Goal: Information Seeking & Learning: Learn about a topic

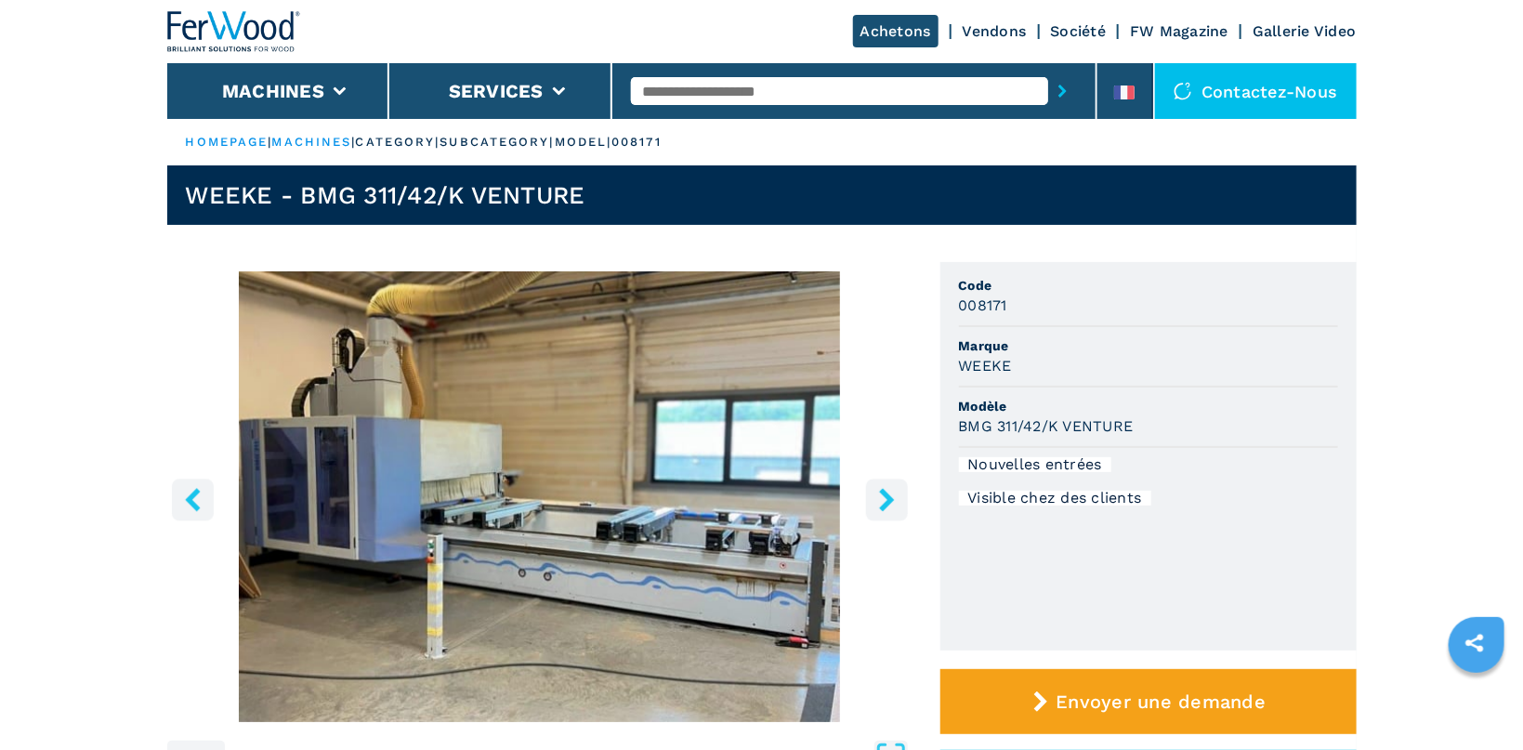
click at [894, 501] on icon "right-button" at bounding box center [886, 499] width 23 height 23
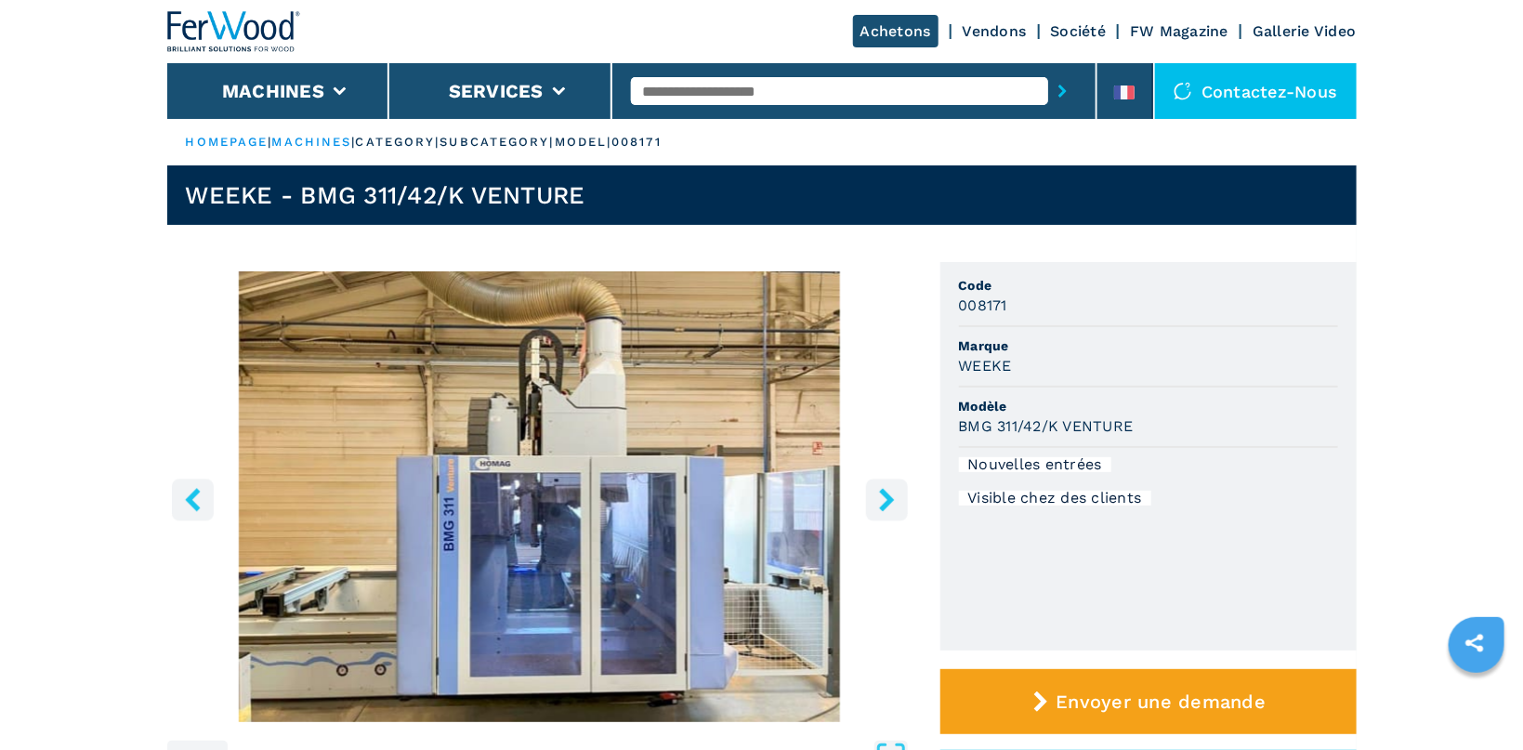
click at [894, 501] on icon "right-button" at bounding box center [886, 499] width 23 height 23
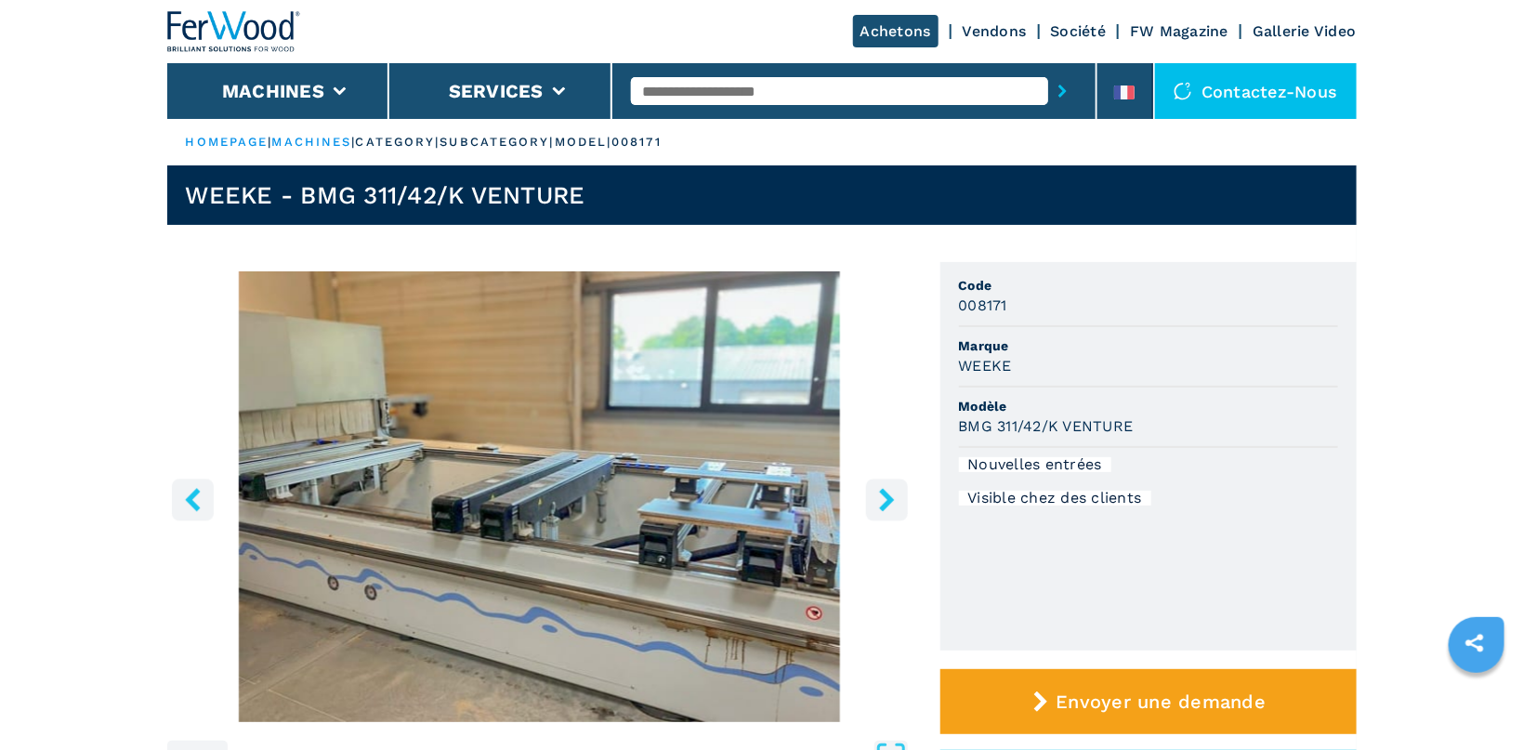
click at [894, 501] on icon "right-button" at bounding box center [886, 499] width 23 height 23
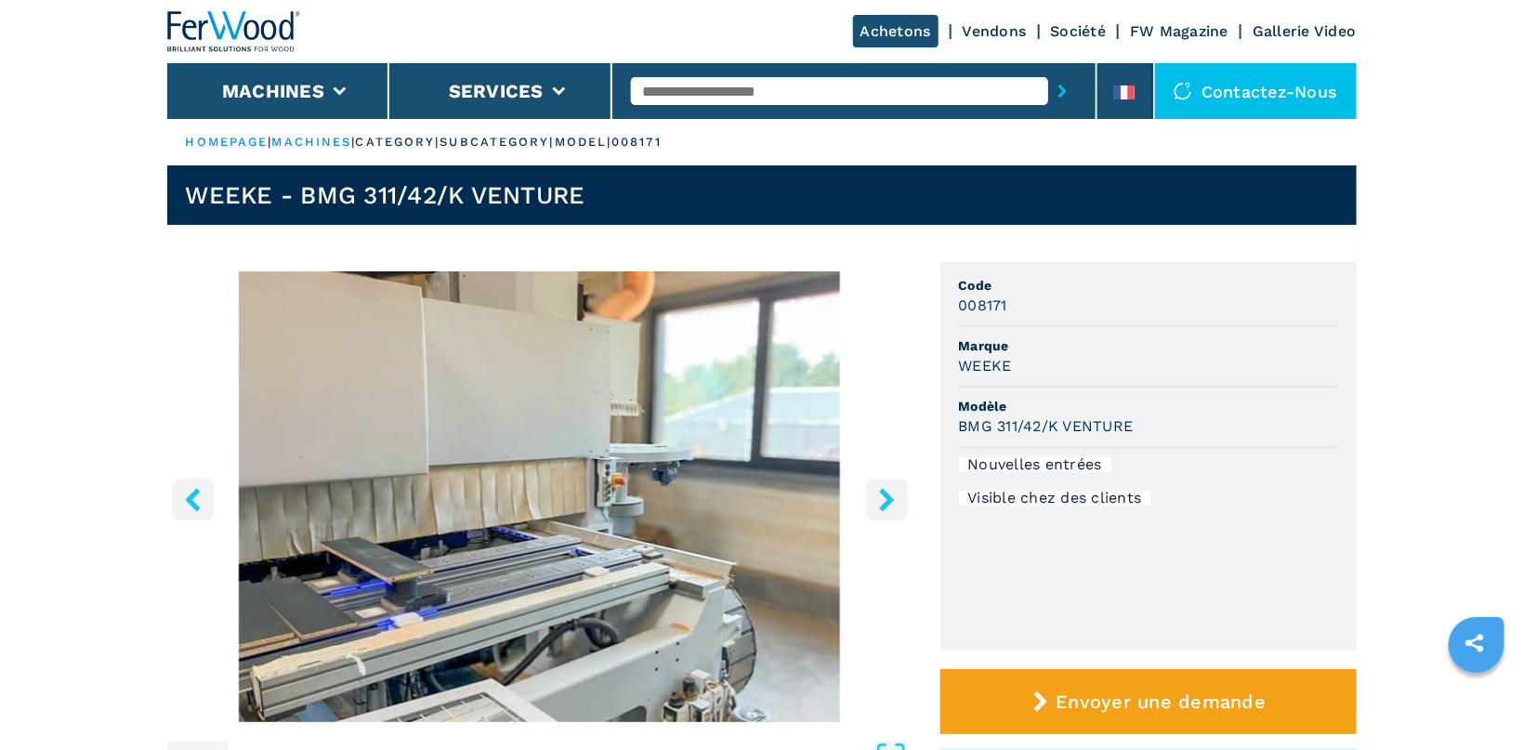
click at [896, 501] on icon "right-button" at bounding box center [886, 499] width 23 height 23
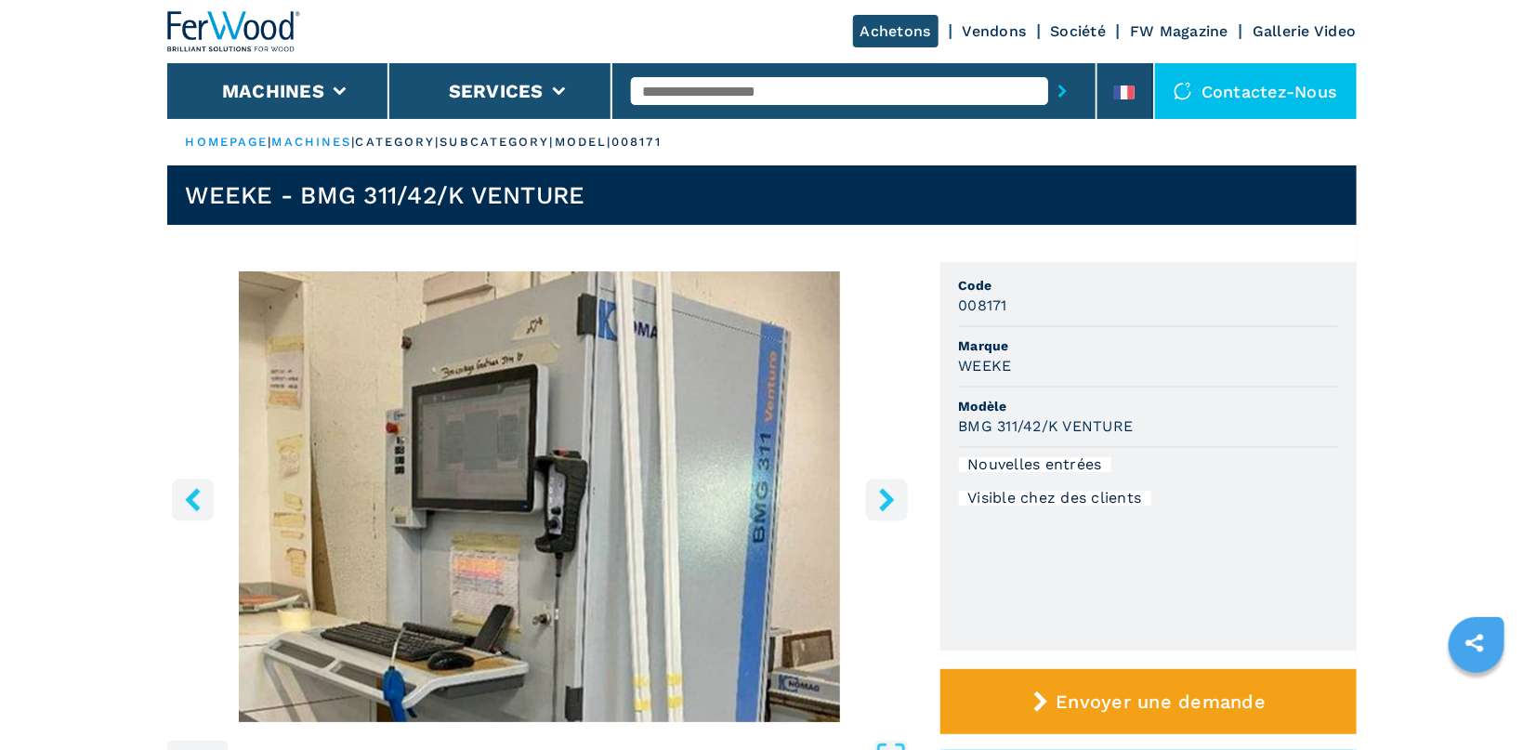
click at [896, 501] on icon "right-button" at bounding box center [886, 499] width 23 height 23
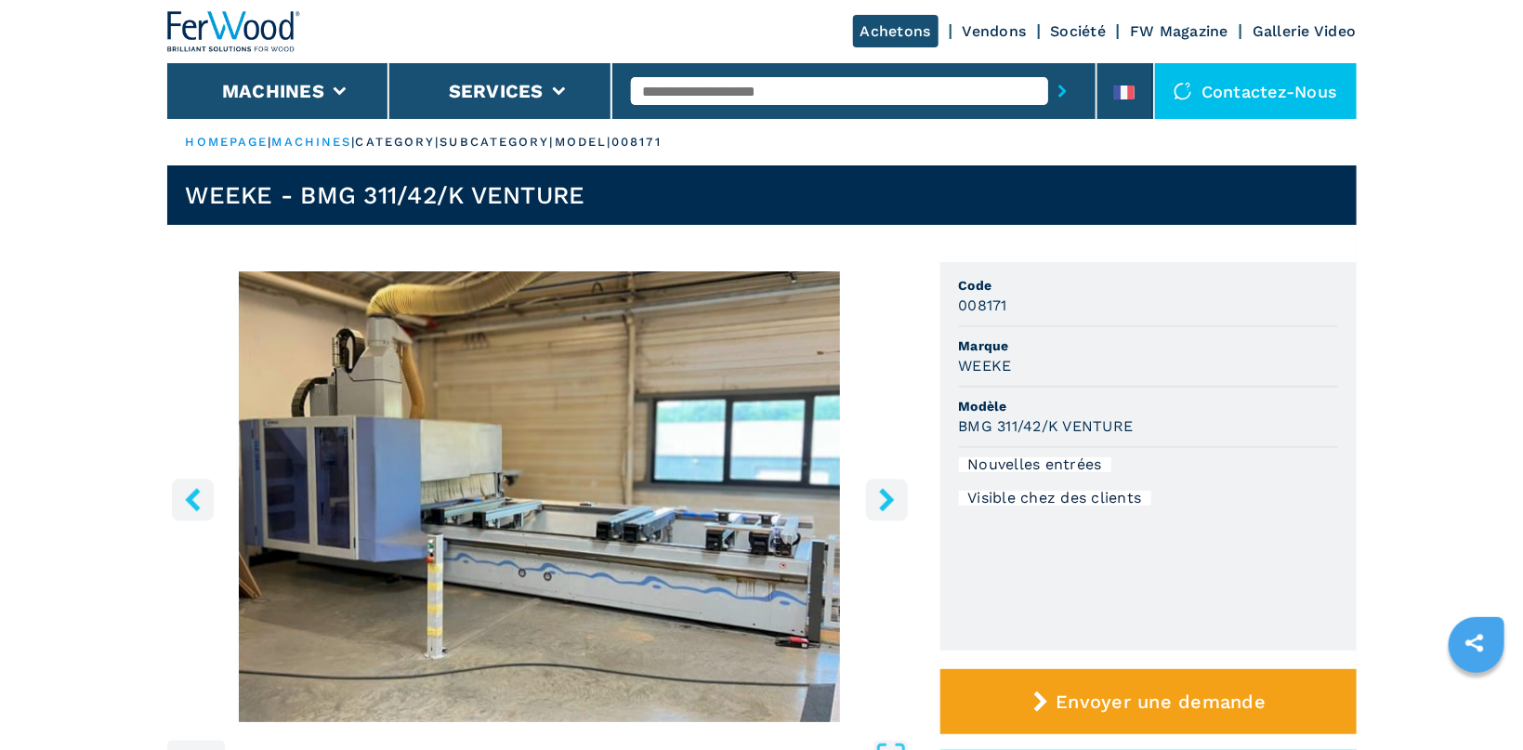
click at [896, 501] on icon "right-button" at bounding box center [886, 499] width 23 height 23
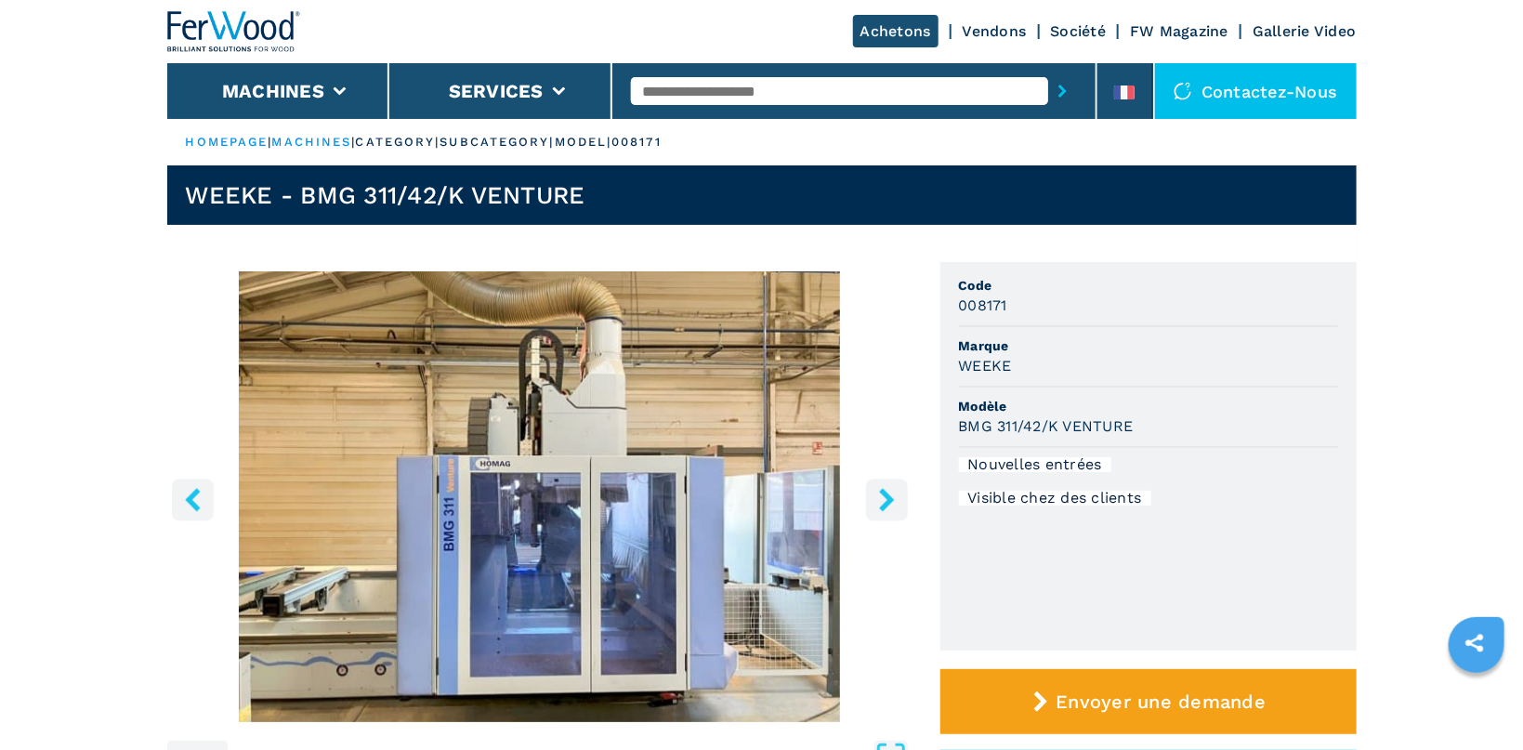
click at [896, 501] on icon "right-button" at bounding box center [886, 499] width 23 height 23
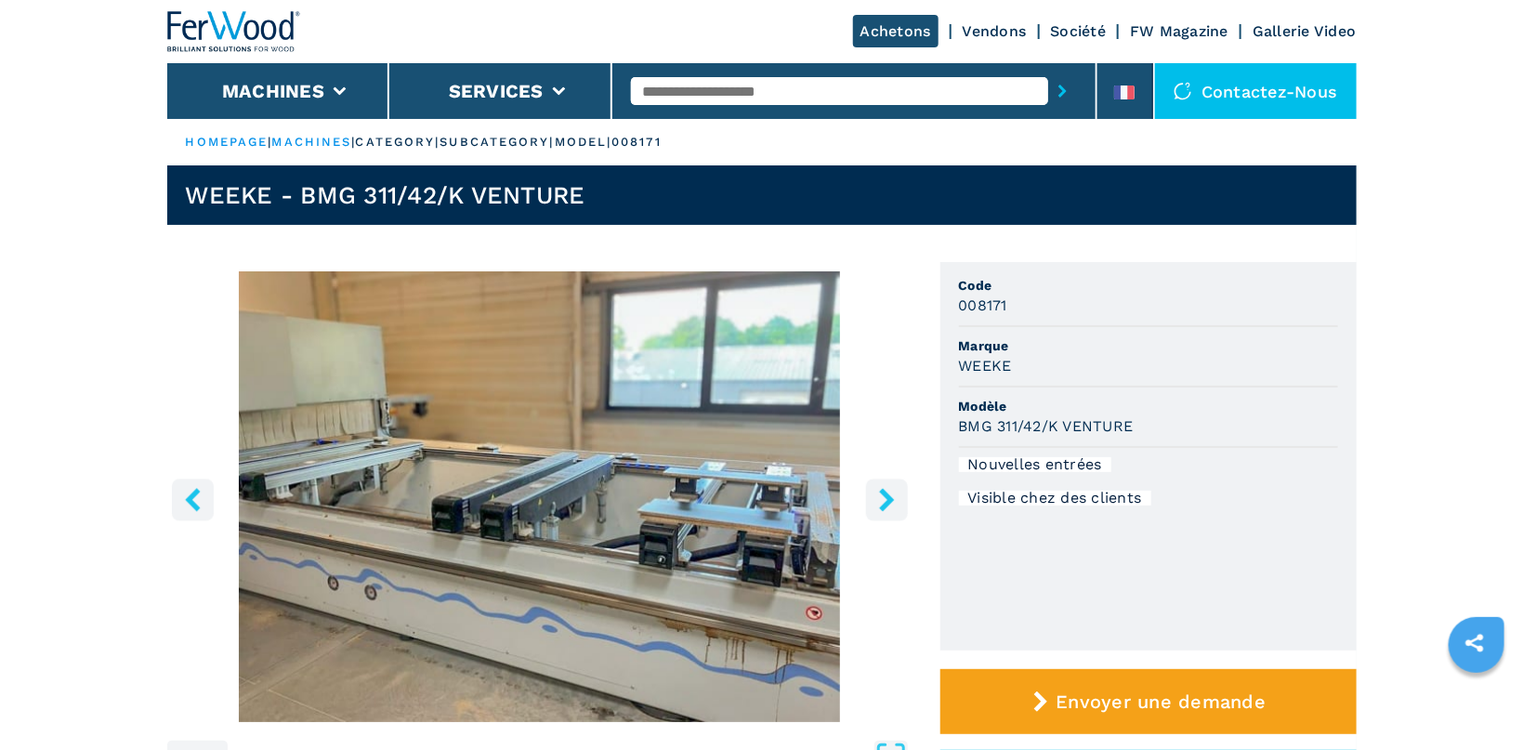
click at [887, 497] on icon "right-button" at bounding box center [886, 499] width 15 height 23
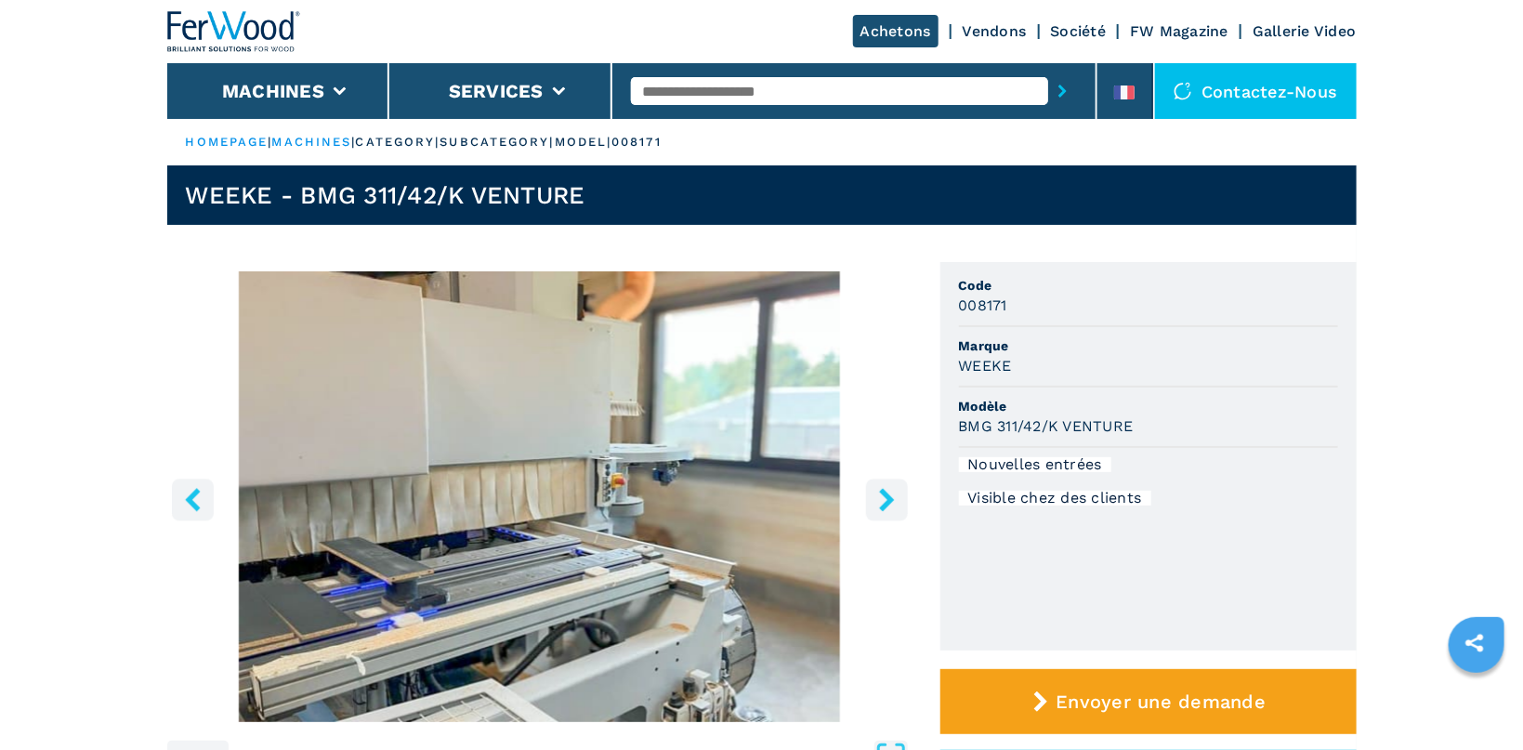
click at [887, 497] on icon "right-button" at bounding box center [886, 499] width 15 height 23
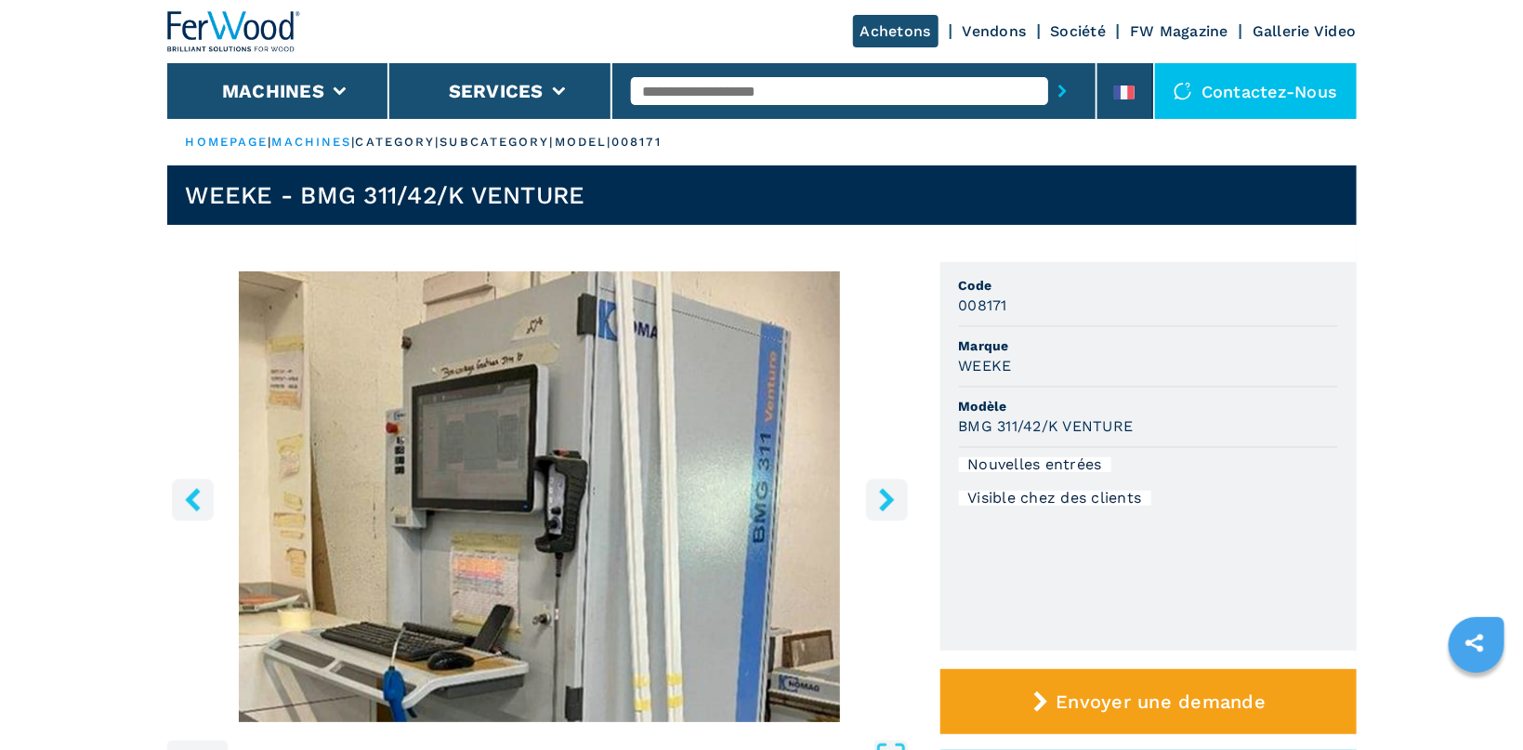
click at [887, 497] on icon "right-button" at bounding box center [886, 499] width 15 height 23
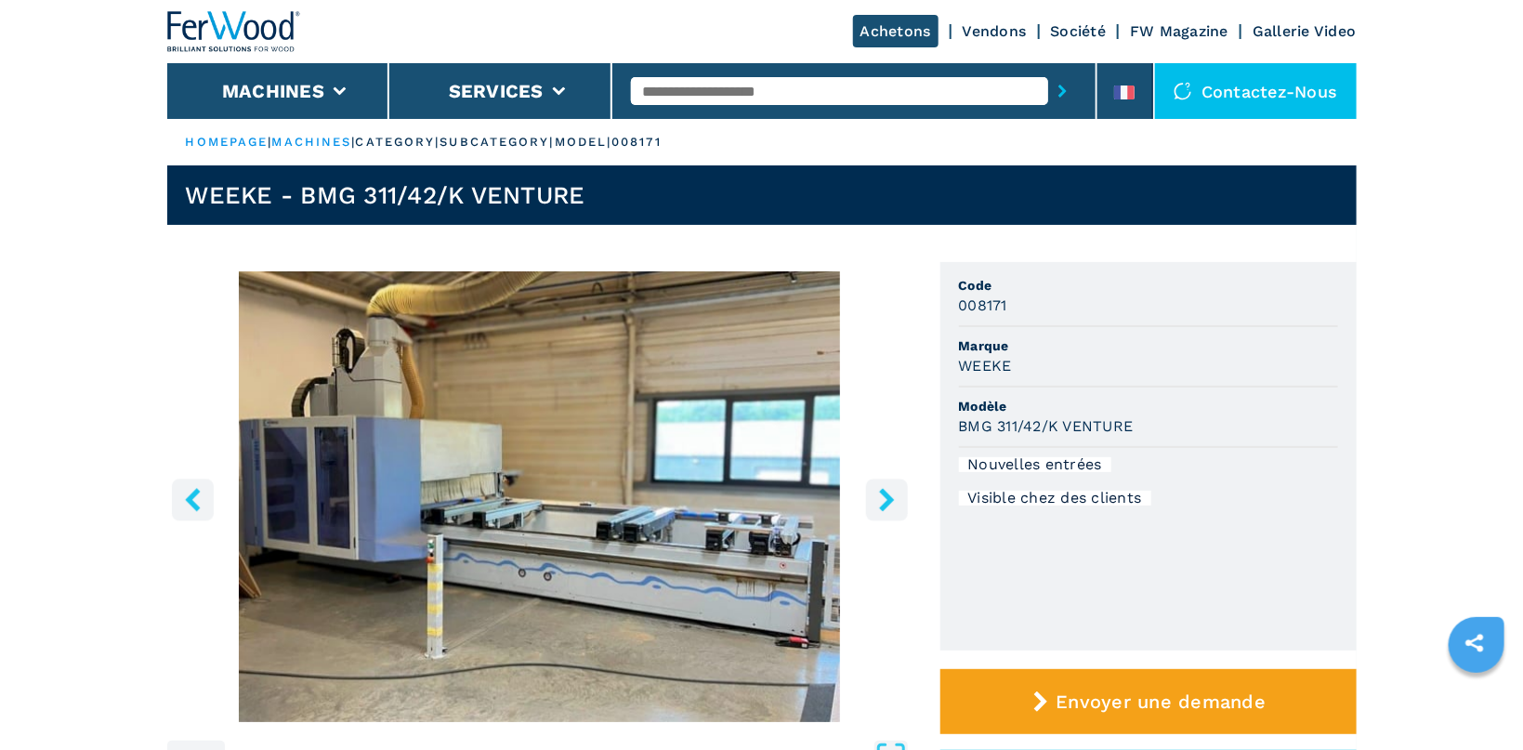
click at [887, 497] on icon "right-button" at bounding box center [886, 499] width 15 height 23
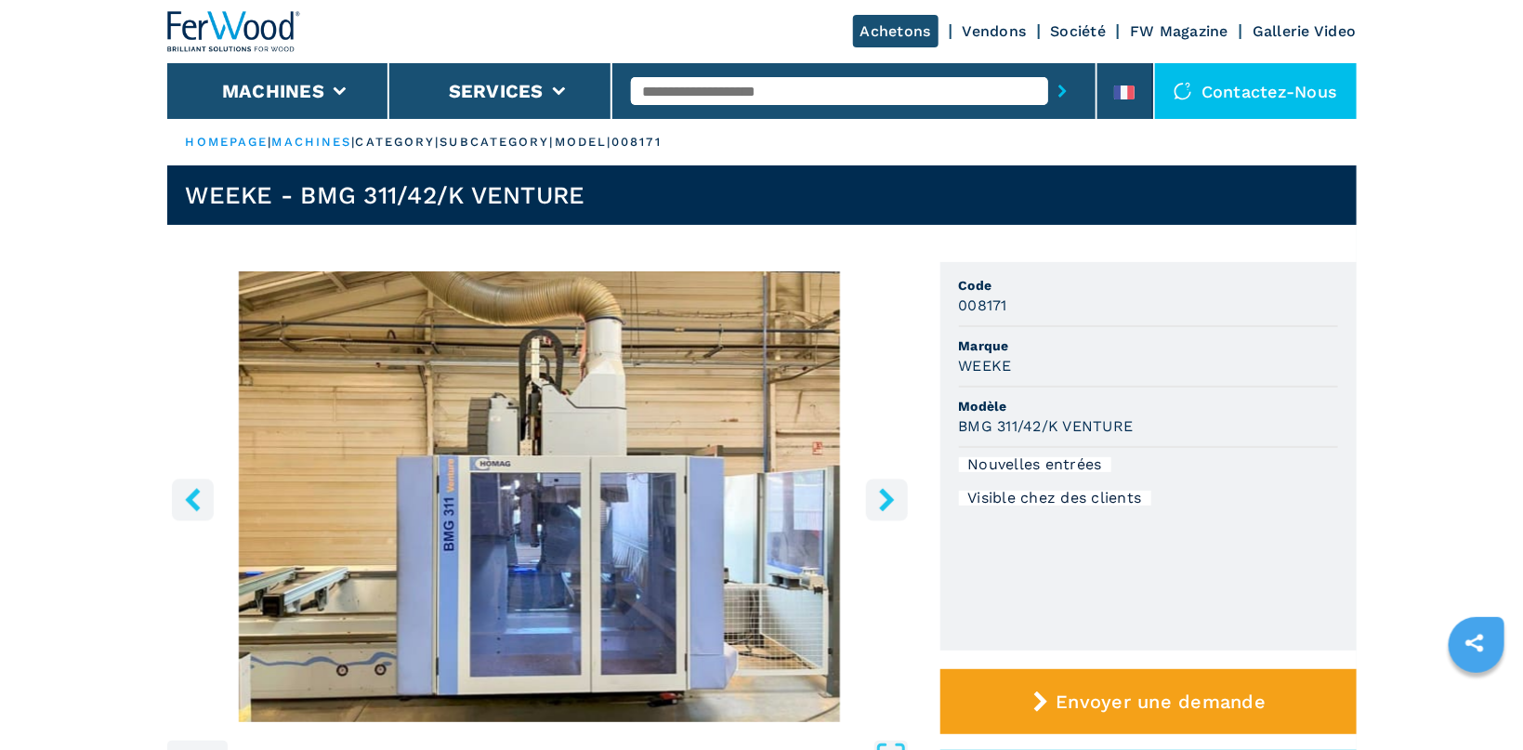
click at [887, 497] on icon "right-button" at bounding box center [886, 499] width 15 height 23
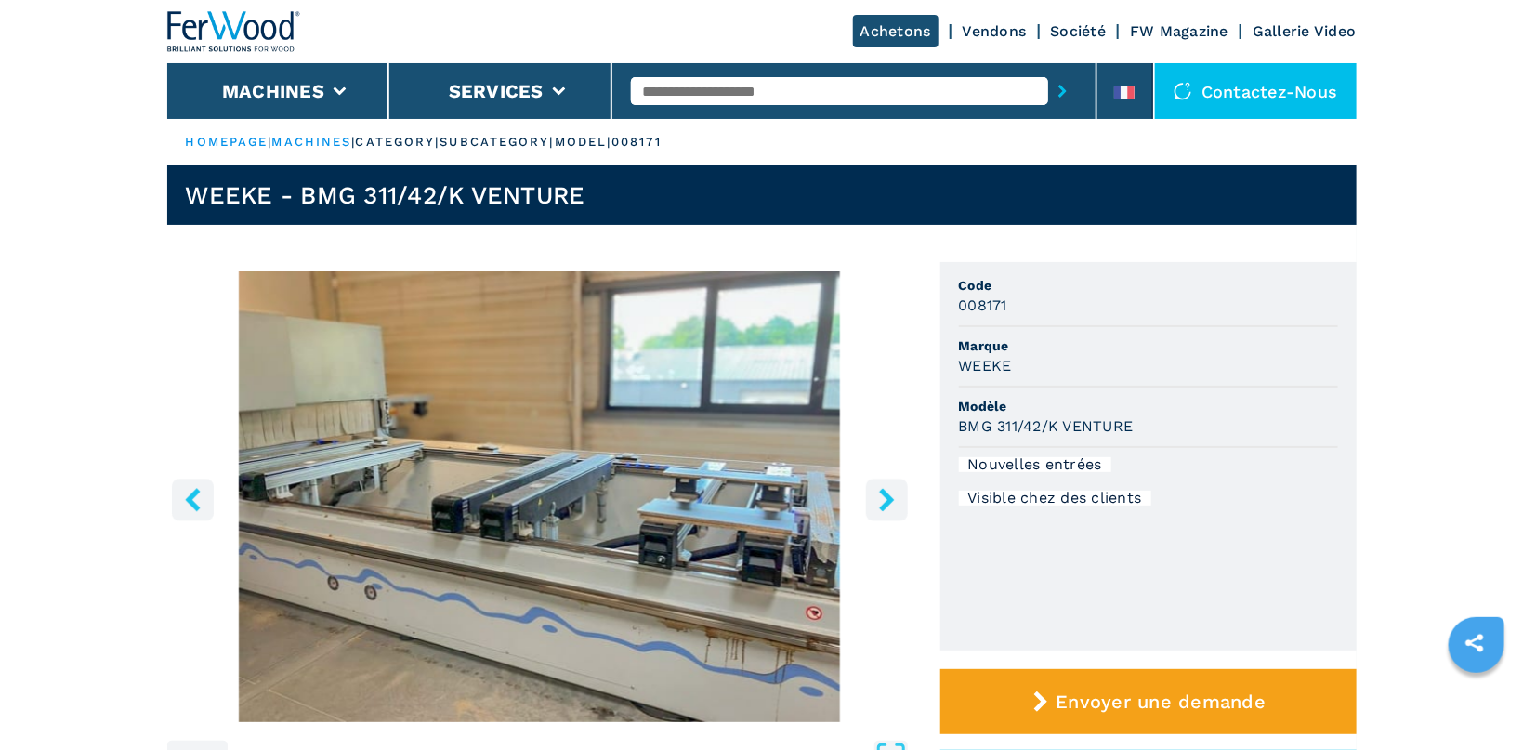
click at [887, 497] on icon "right-button" at bounding box center [886, 499] width 15 height 23
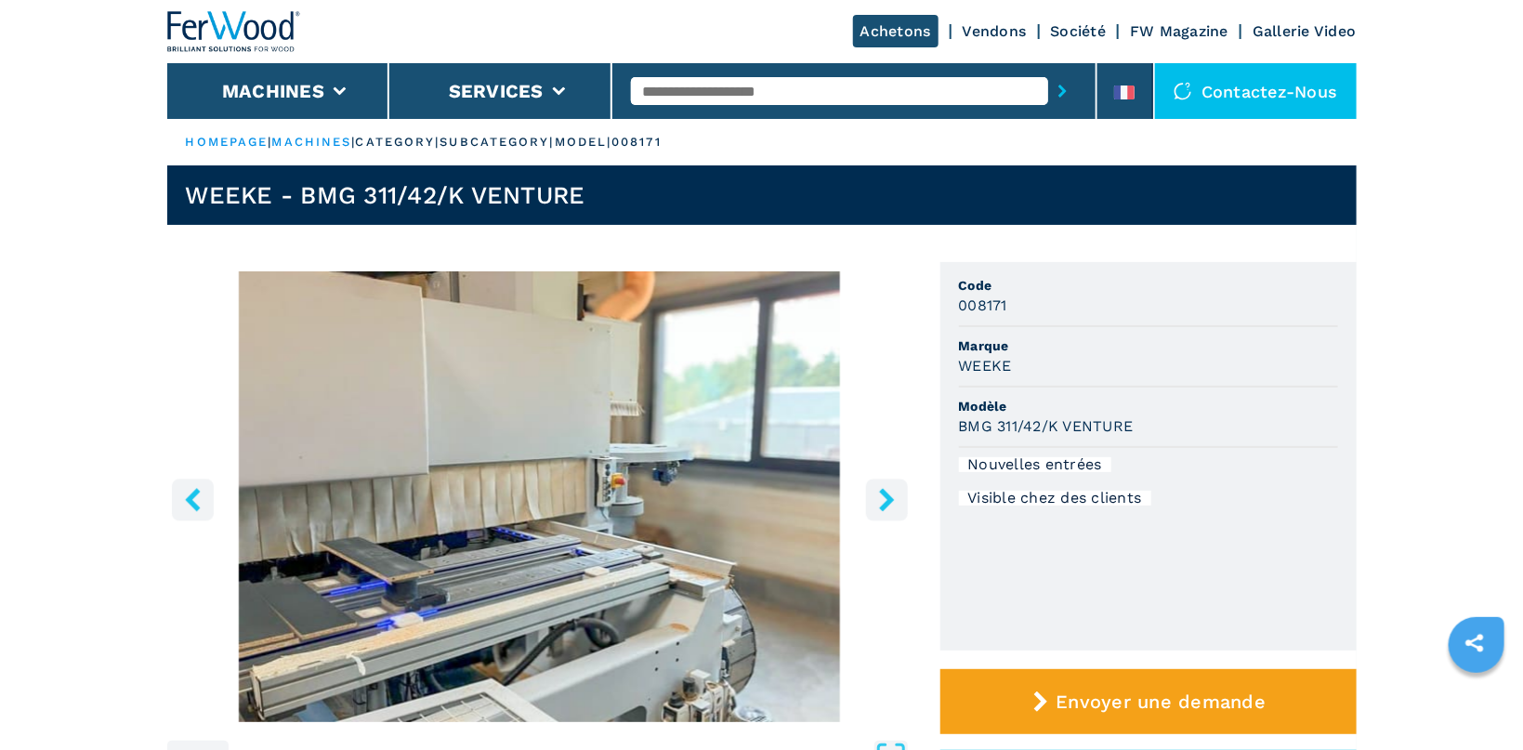
click at [887, 497] on icon "right-button" at bounding box center [886, 499] width 15 height 23
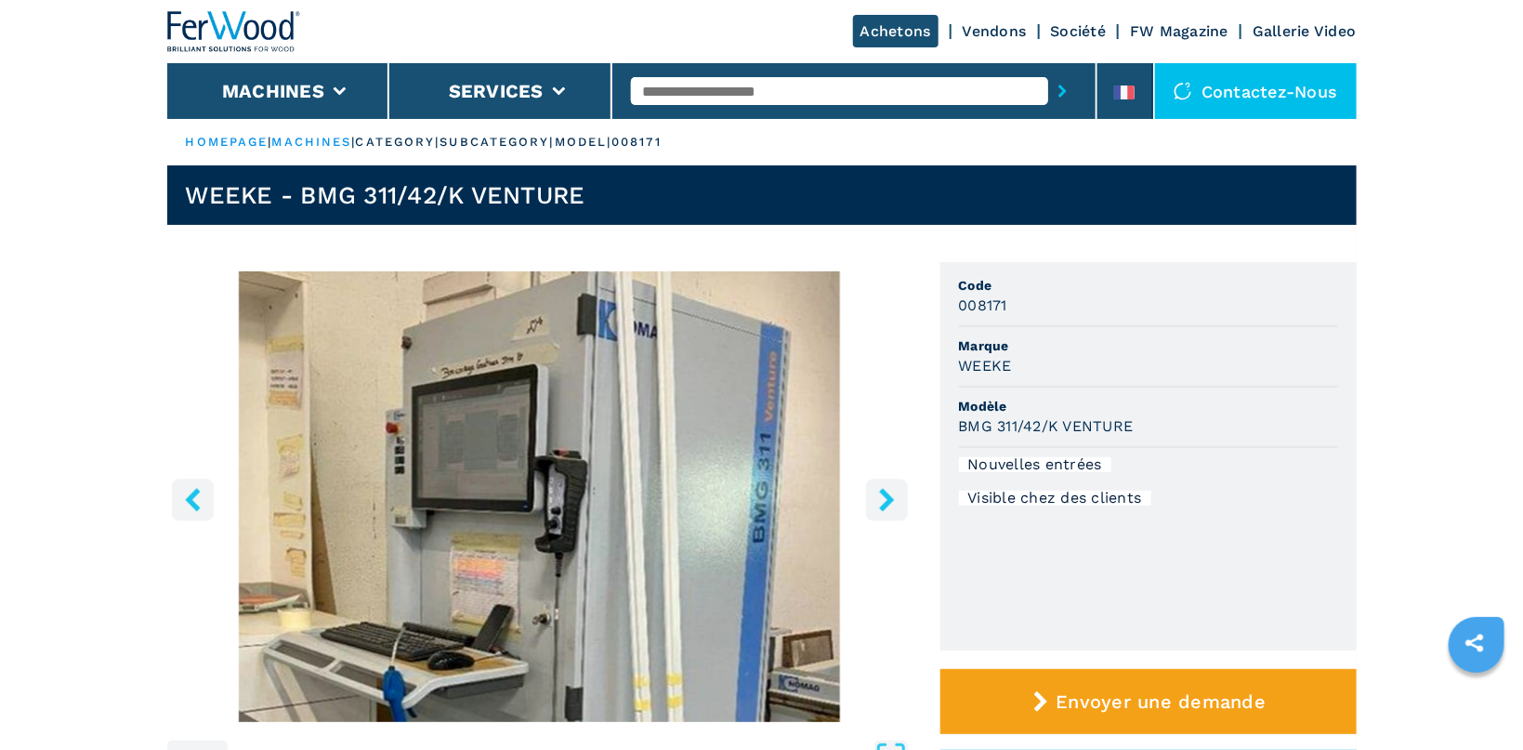
click at [887, 497] on icon "right-button" at bounding box center [886, 499] width 15 height 23
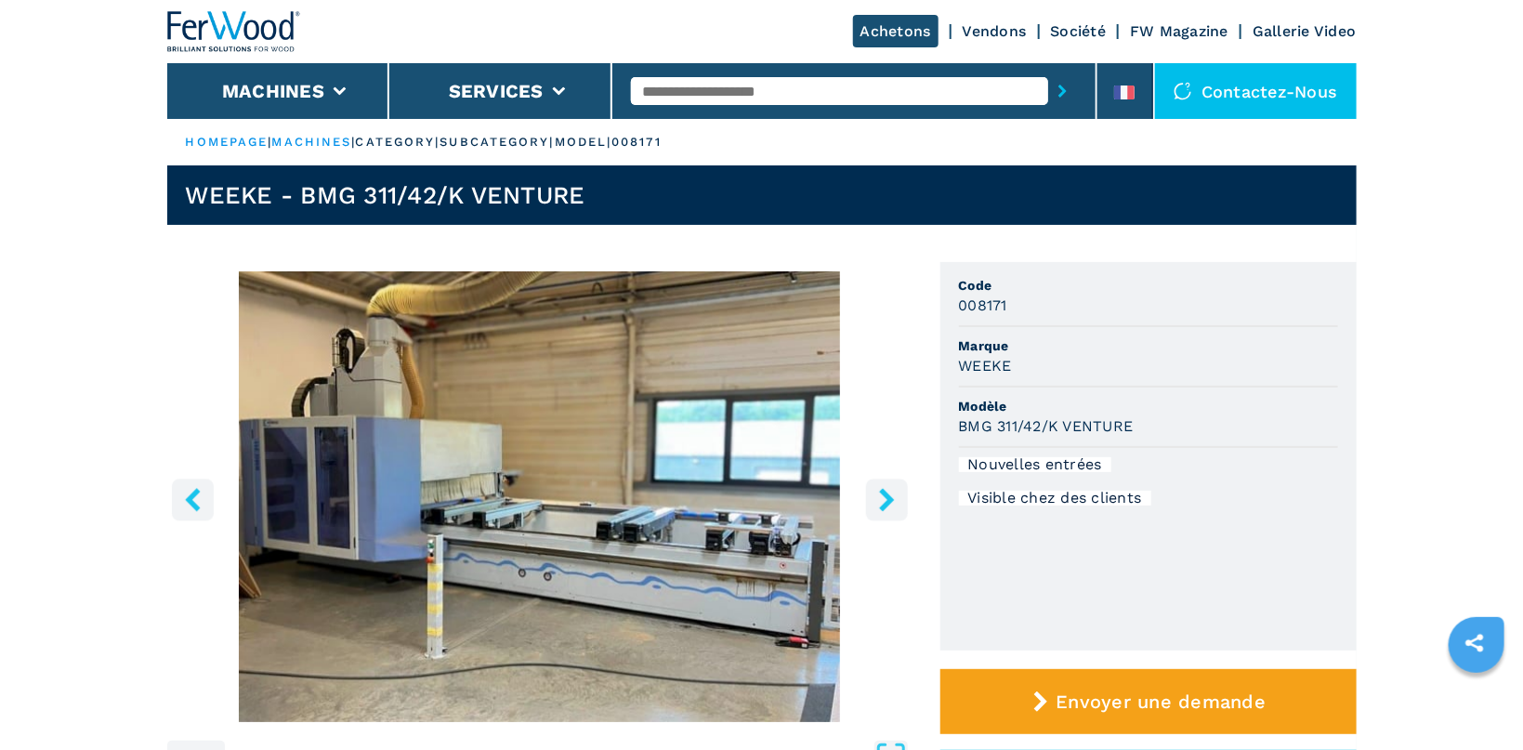
click at [887, 497] on icon "right-button" at bounding box center [886, 499] width 15 height 23
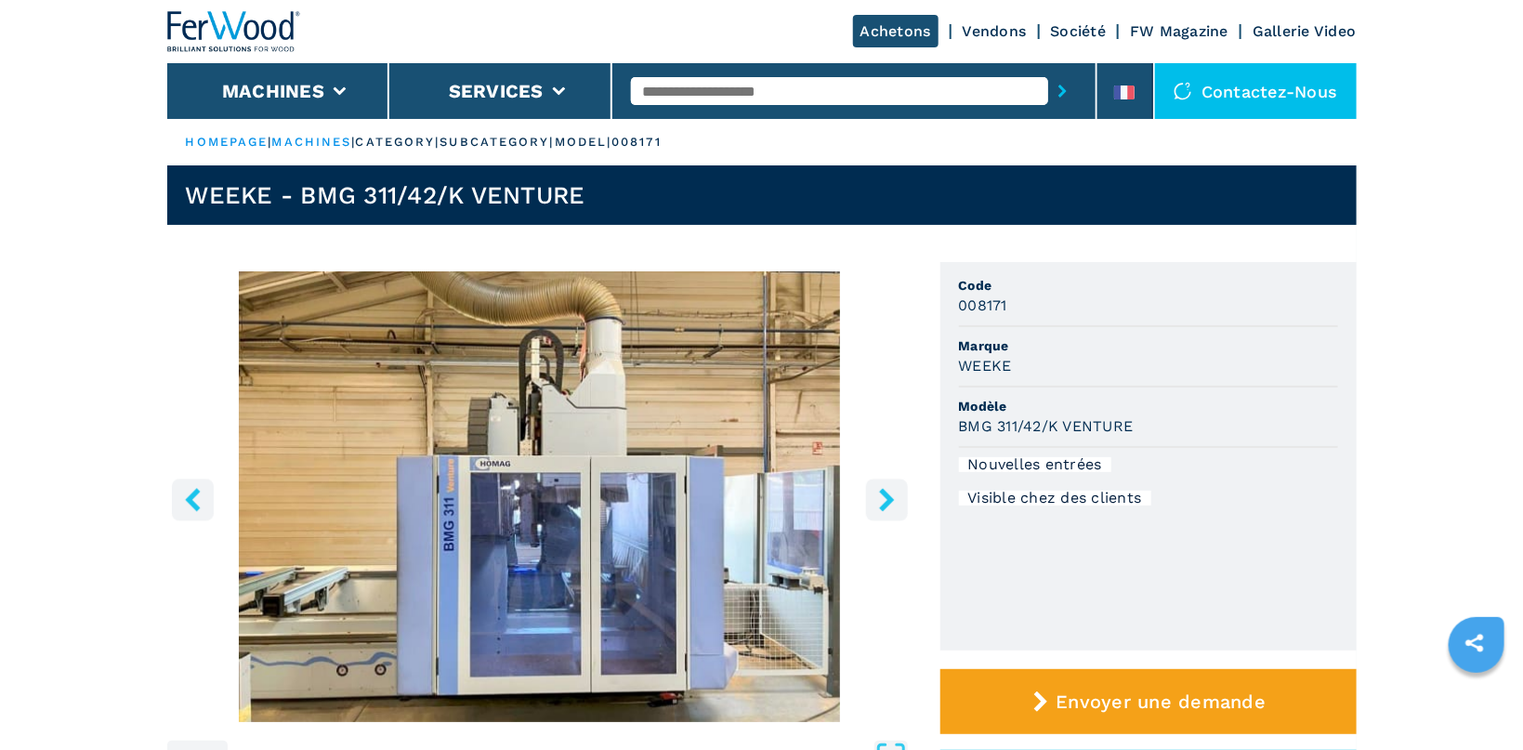
click at [887, 497] on icon "right-button" at bounding box center [886, 499] width 15 height 23
